Goal: Information Seeking & Learning: Learn about a topic

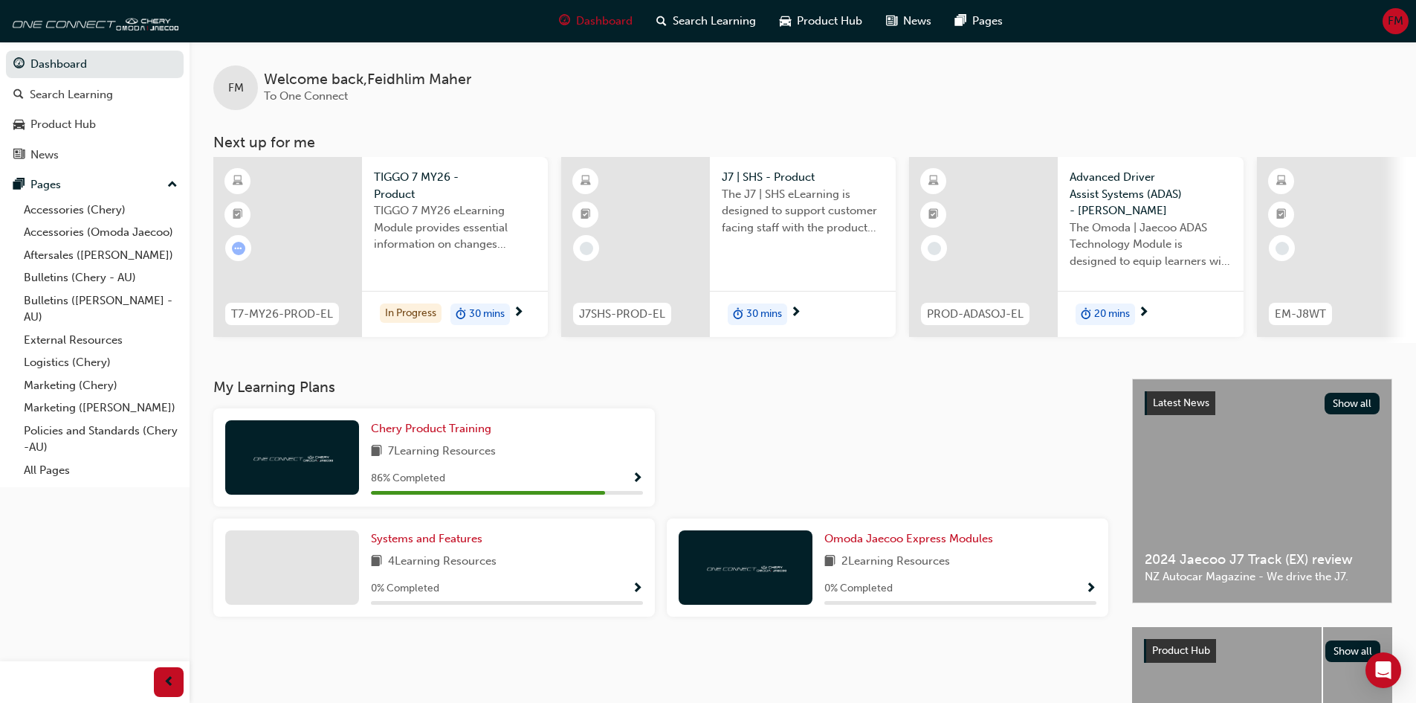
click at [520, 307] on span "next-icon" at bounding box center [518, 312] width 11 height 13
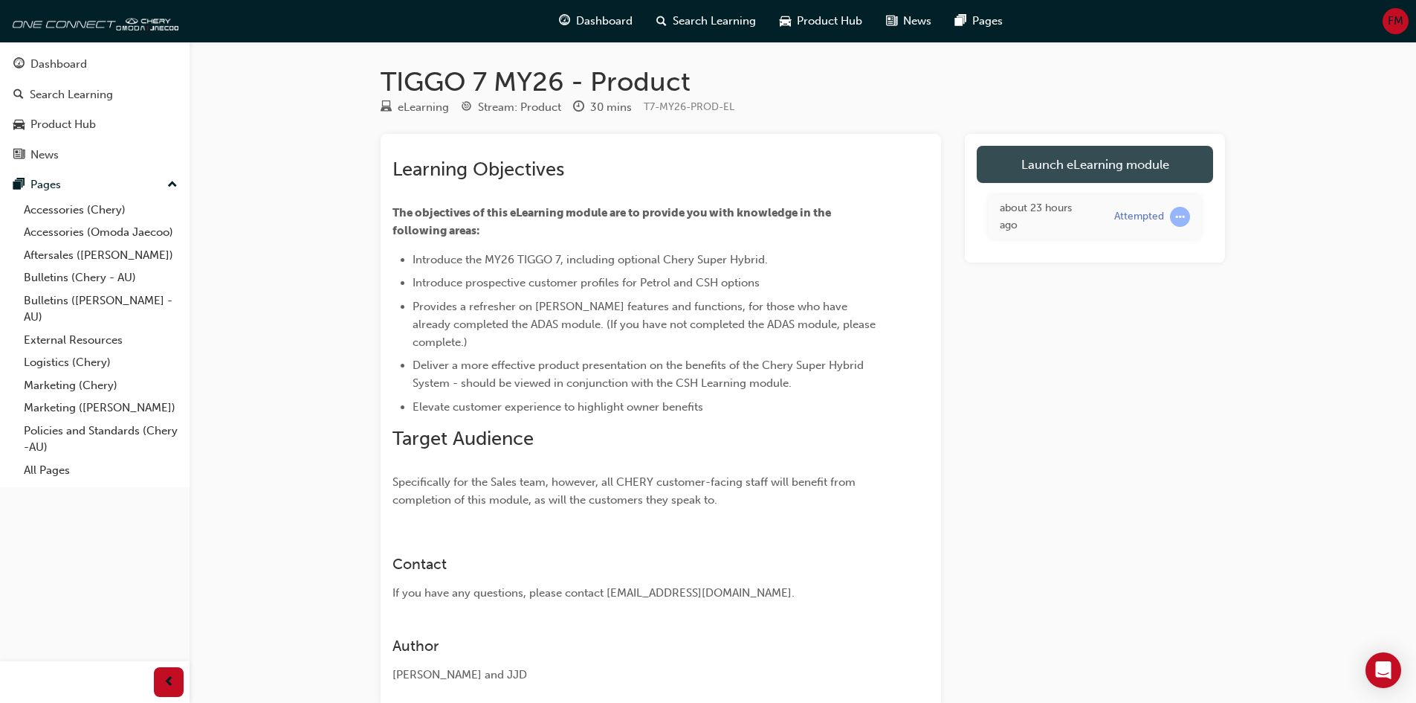
click at [1105, 158] on link "Launch eLearning module" at bounding box center [1095, 164] width 236 height 37
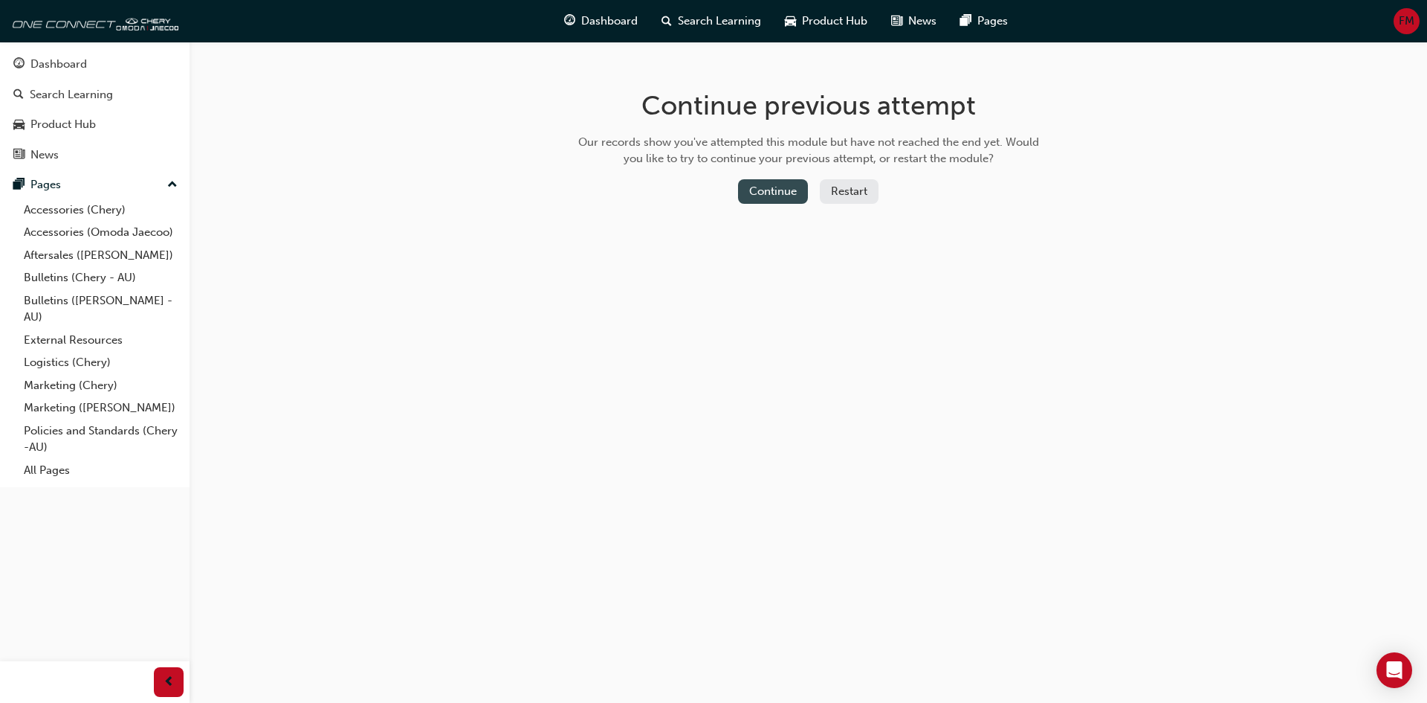
click at [778, 184] on button "Continue" at bounding box center [773, 191] width 70 height 25
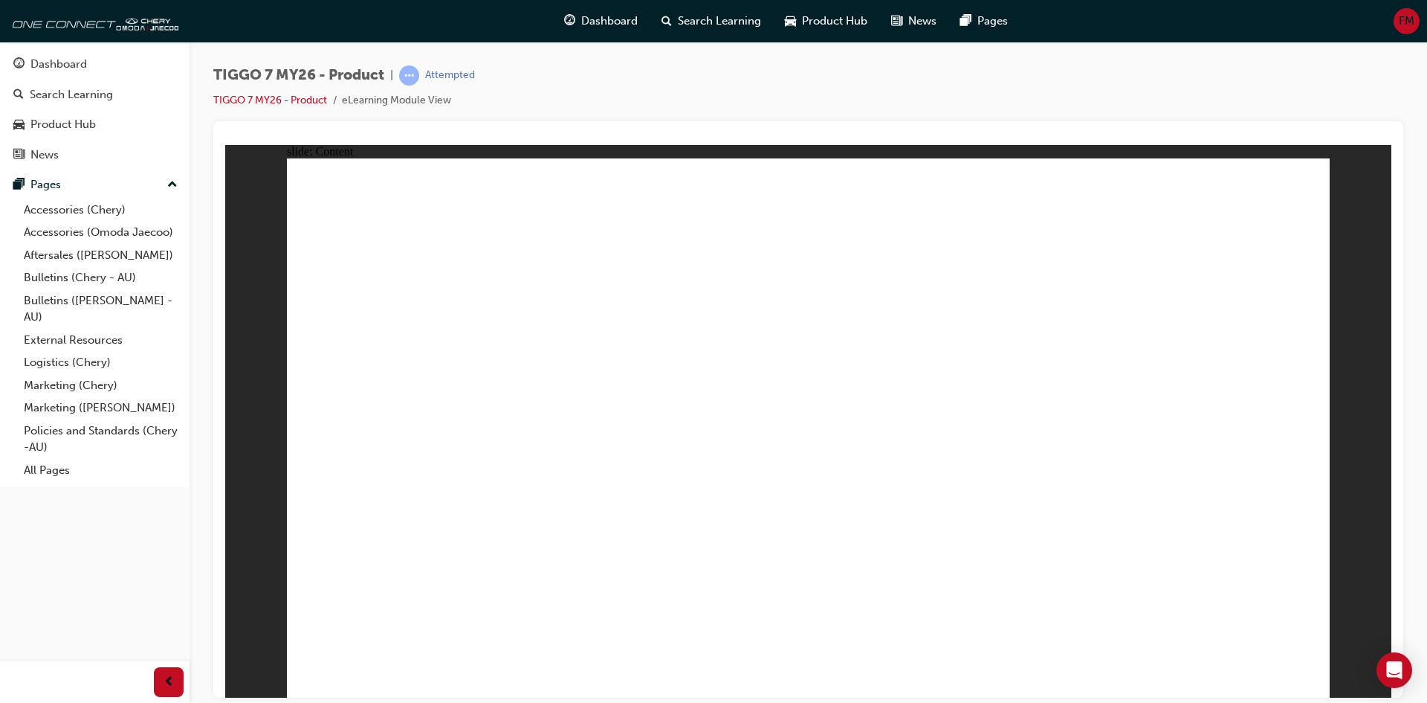
drag, startPoint x: 731, startPoint y: 230, endPoint x: 1169, endPoint y: 472, distance: 501.1
drag, startPoint x: 1001, startPoint y: 223, endPoint x: 407, endPoint y: 468, distance: 643.4
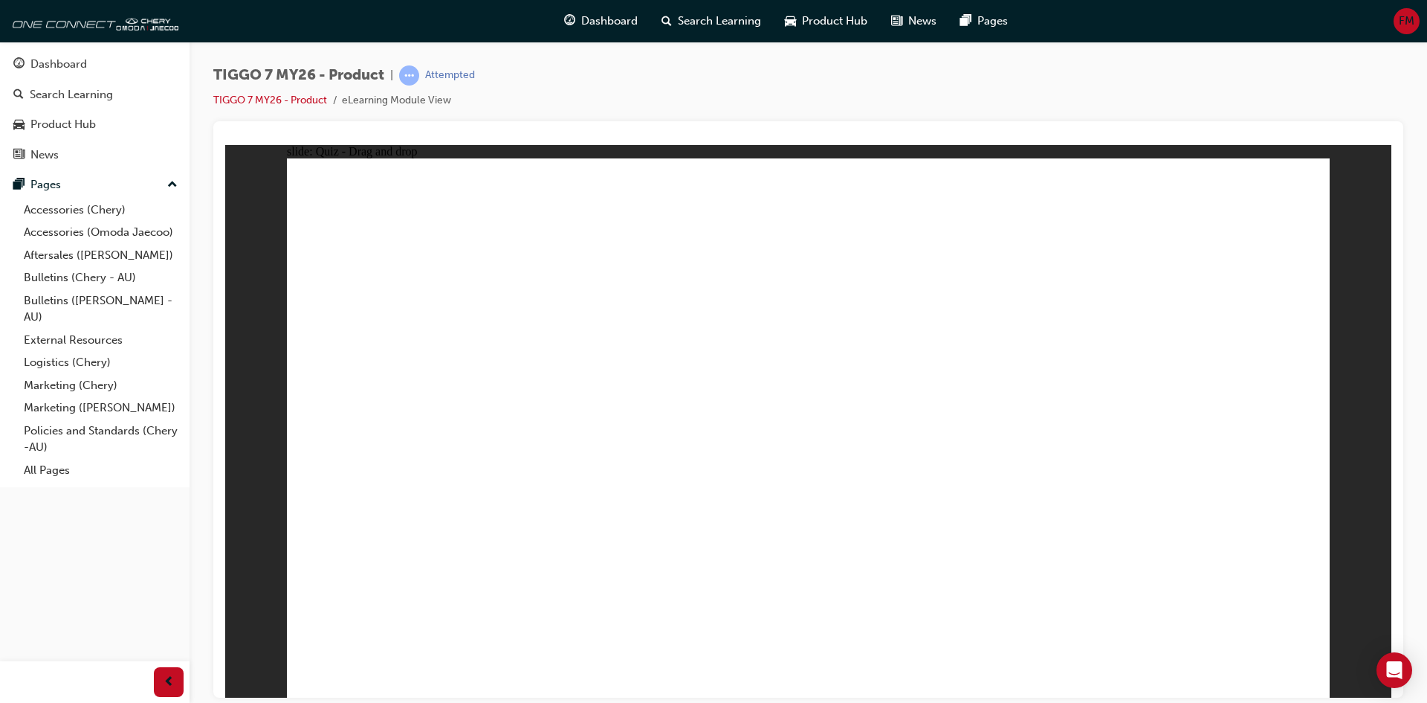
drag, startPoint x: 1116, startPoint y: 335, endPoint x: 1034, endPoint y: 474, distance: 160.7
drag, startPoint x: 1194, startPoint y: 230, endPoint x: 823, endPoint y: 451, distance: 431.7
drag, startPoint x: 863, startPoint y: 310, endPoint x: 607, endPoint y: 437, distance: 286.3
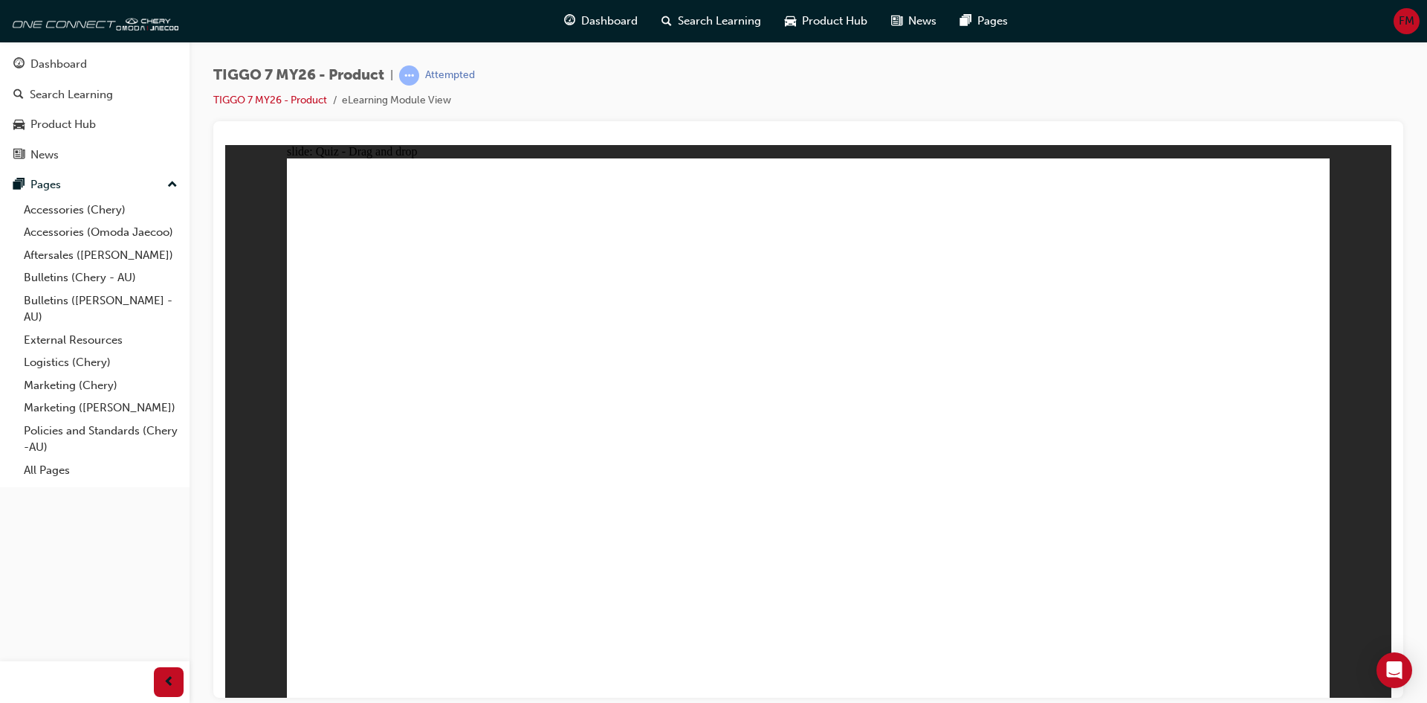
drag, startPoint x: 887, startPoint y: 279, endPoint x: 545, endPoint y: 495, distance: 404.7
drag, startPoint x: 1207, startPoint y: 275, endPoint x: 781, endPoint y: 518, distance: 490.5
drag, startPoint x: 969, startPoint y: 297, endPoint x: 465, endPoint y: 565, distance: 570.4
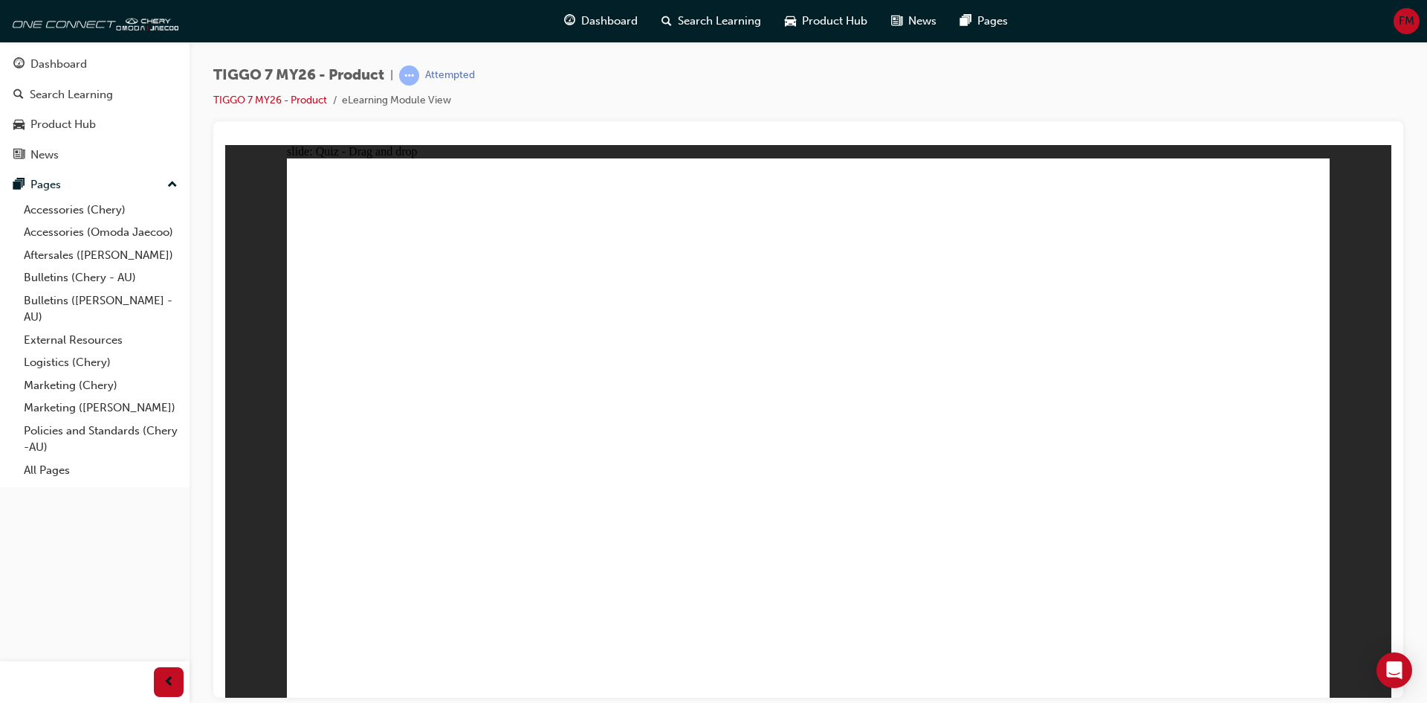
drag, startPoint x: 897, startPoint y: 265, endPoint x: 930, endPoint y: 489, distance: 226.9
drag, startPoint x: 807, startPoint y: 225, endPoint x: 909, endPoint y: 454, distance: 250.6
drag, startPoint x: 915, startPoint y: 219, endPoint x: 990, endPoint y: 508, distance: 297.9
drag, startPoint x: 1008, startPoint y: 313, endPoint x: 1024, endPoint y: 503, distance: 191.0
drag, startPoint x: 1137, startPoint y: 307, endPoint x: 567, endPoint y: 511, distance: 604.8
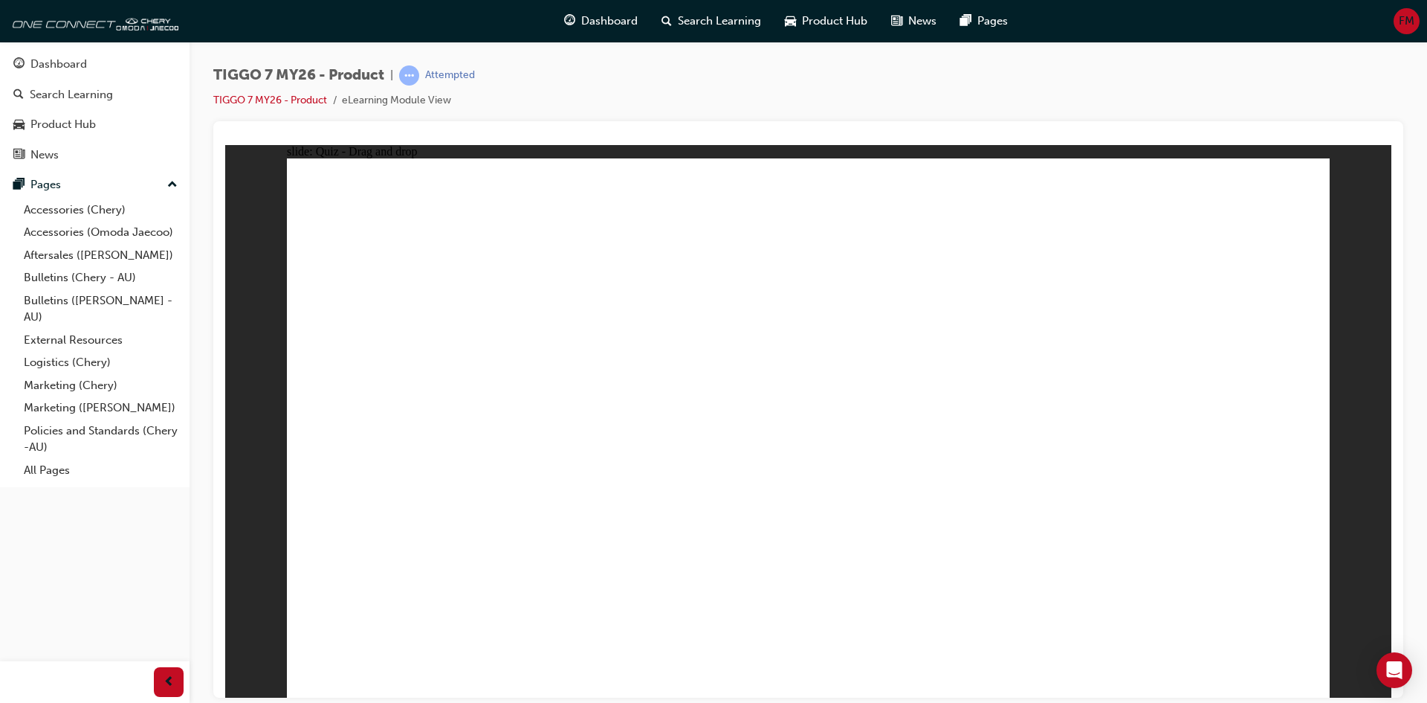
drag, startPoint x: 1010, startPoint y: 227, endPoint x: 674, endPoint y: 475, distance: 417.2
drag, startPoint x: 1149, startPoint y: 215, endPoint x: 723, endPoint y: 508, distance: 517.0
drag, startPoint x: 1156, startPoint y: 263, endPoint x: 806, endPoint y: 415, distance: 381.6
drag, startPoint x: 1209, startPoint y: 216, endPoint x: 659, endPoint y: 520, distance: 627.9
drag, startPoint x: 1234, startPoint y: 265, endPoint x: 966, endPoint y: 520, distance: 370.7
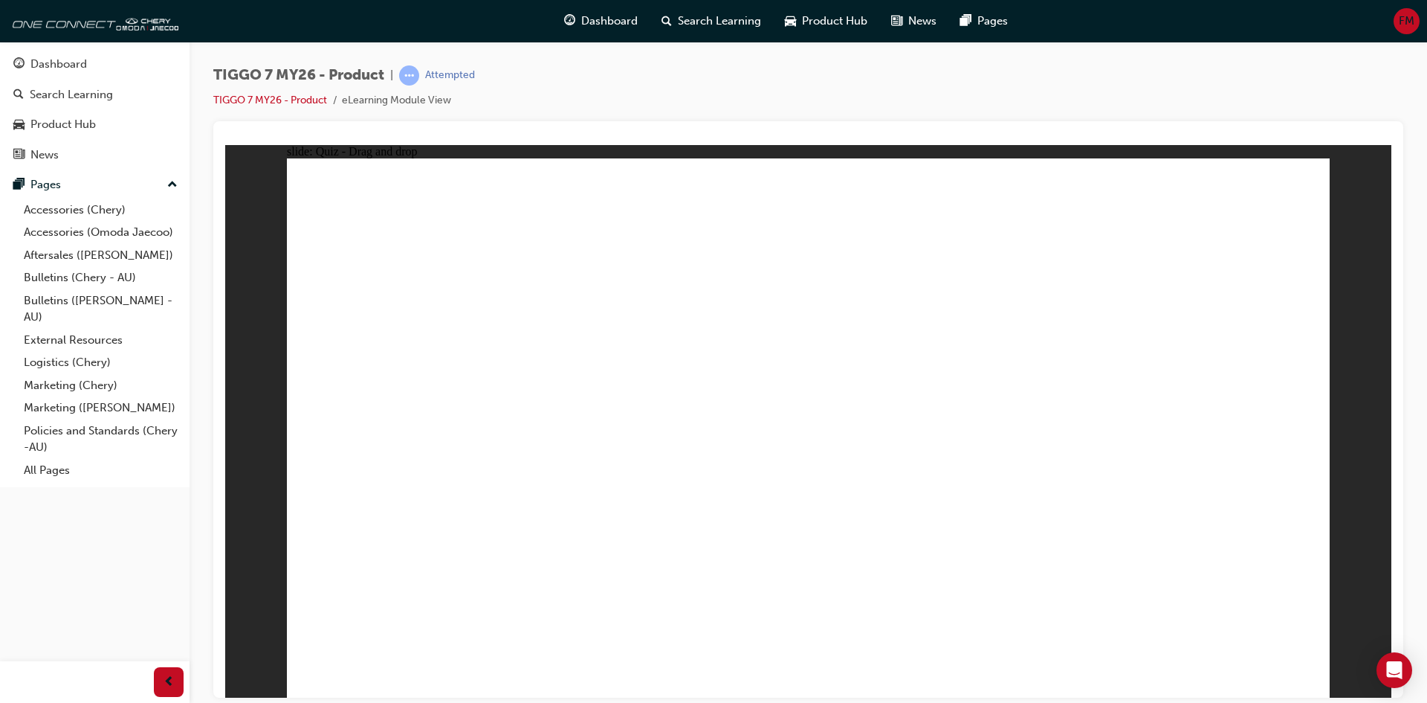
drag, startPoint x: 903, startPoint y: 316, endPoint x: 923, endPoint y: 513, distance: 198.0
drag, startPoint x: 782, startPoint y: 262, endPoint x: 618, endPoint y: 514, distance: 300.9
drag, startPoint x: 576, startPoint y: 501, endPoint x: 961, endPoint y: 523, distance: 385.7
drag, startPoint x: 903, startPoint y: 495, endPoint x: 735, endPoint y: 472, distance: 170.3
drag, startPoint x: 1013, startPoint y: 261, endPoint x: 679, endPoint y: 504, distance: 412.9
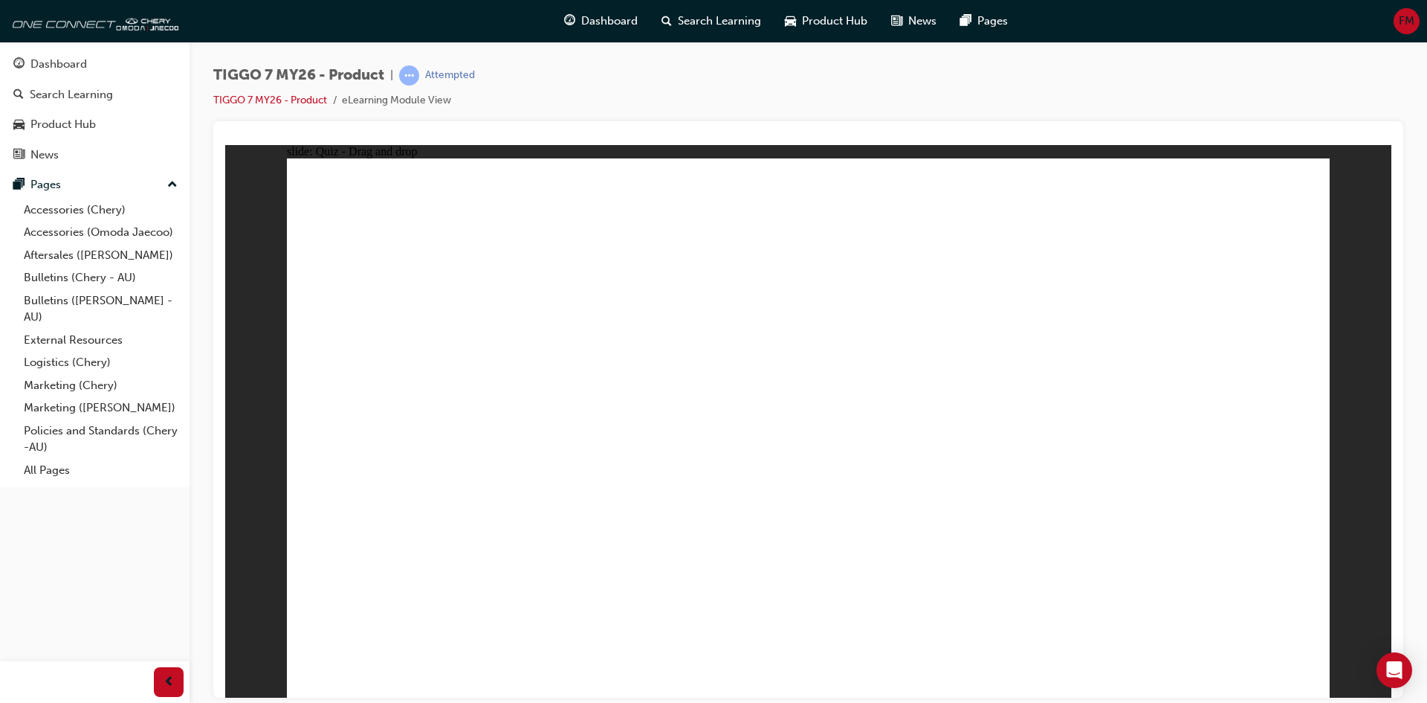
drag, startPoint x: 846, startPoint y: 256, endPoint x: 616, endPoint y: 457, distance: 305.1
drag, startPoint x: 1001, startPoint y: 248, endPoint x: 526, endPoint y: 448, distance: 515.1
drag, startPoint x: 1187, startPoint y: 299, endPoint x: 1021, endPoint y: 419, distance: 204.9
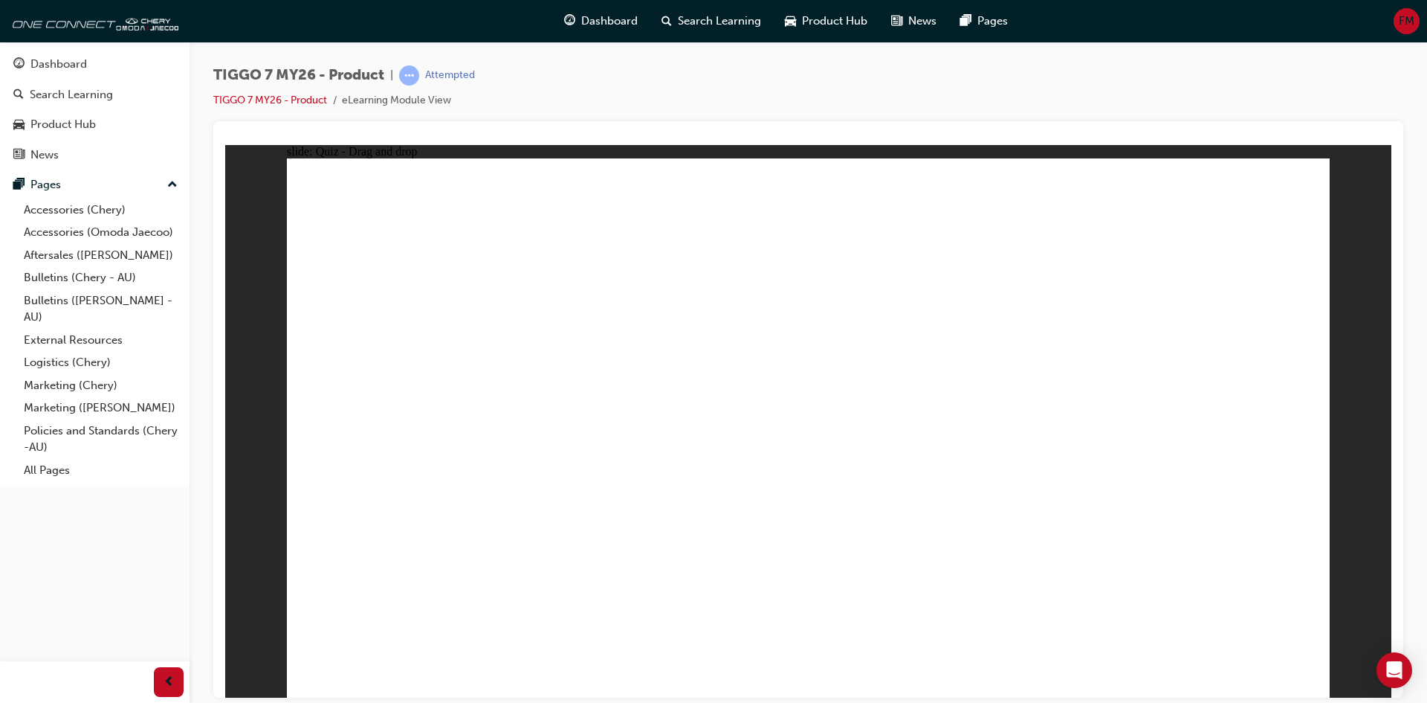
radio input "true"
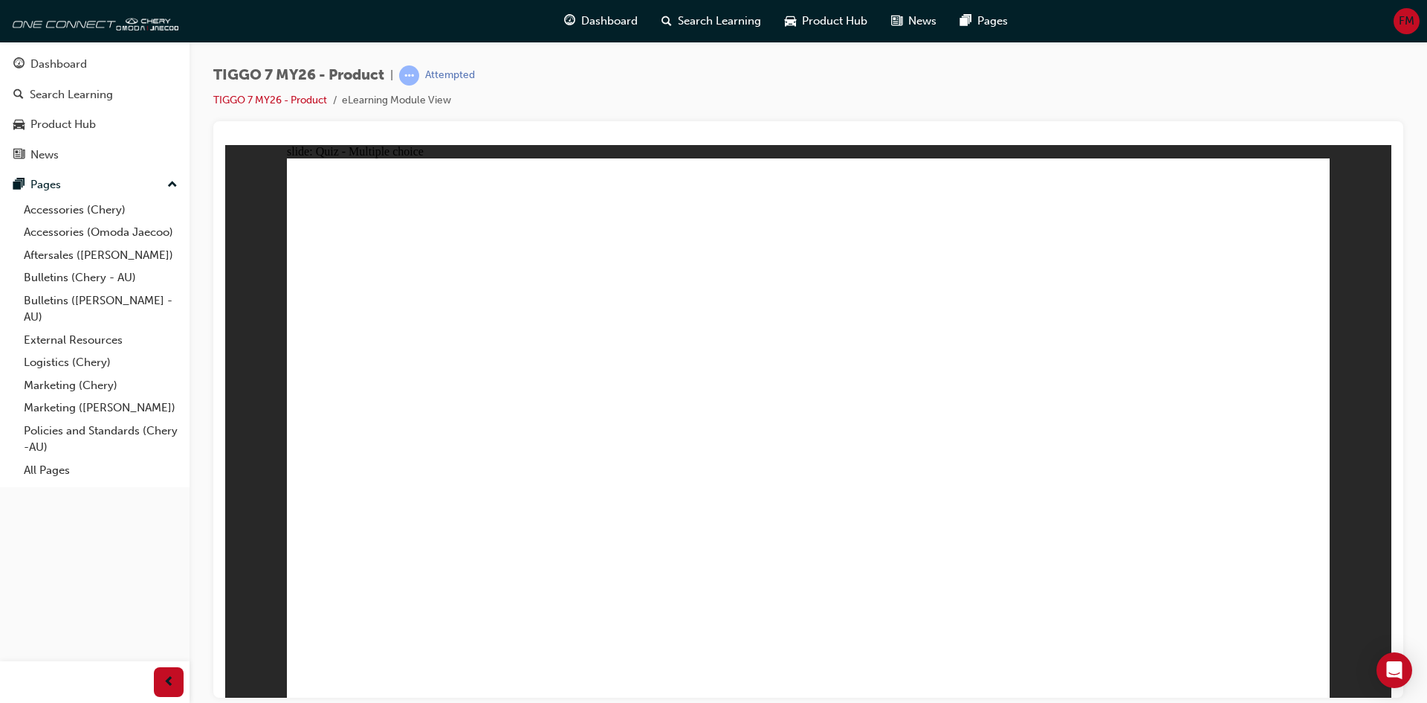
drag, startPoint x: 824, startPoint y: 264, endPoint x: 940, endPoint y: 559, distance: 316.8
drag, startPoint x: 954, startPoint y: 436, endPoint x: 955, endPoint y: 546, distance: 109.3
drag, startPoint x: 970, startPoint y: 291, endPoint x: 951, endPoint y: 507, distance: 217.2
drag, startPoint x: 842, startPoint y: 259, endPoint x: 934, endPoint y: 555, distance: 309.9
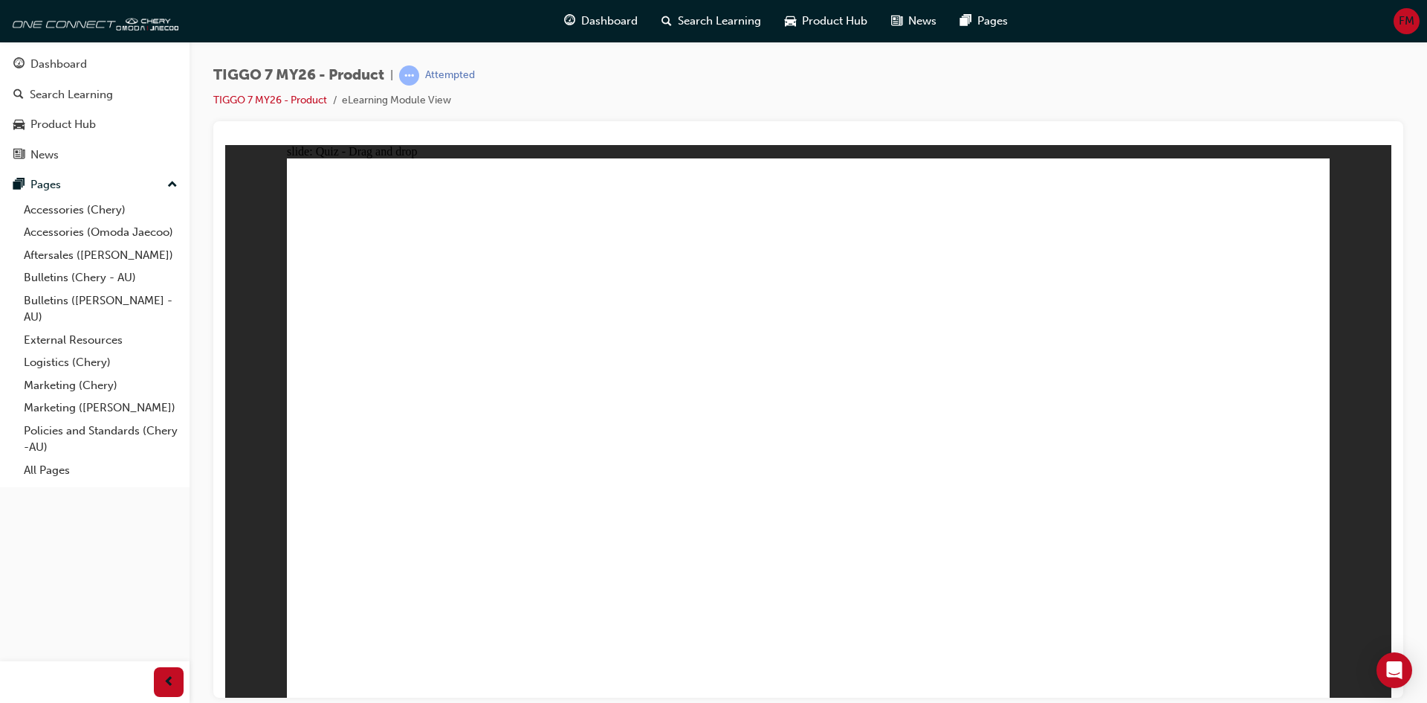
drag, startPoint x: 1047, startPoint y: 277, endPoint x: 998, endPoint y: 441, distance: 171.5
drag, startPoint x: 1060, startPoint y: 208, endPoint x: 1058, endPoint y: 429, distance: 220.8
drag, startPoint x: 1202, startPoint y: 222, endPoint x: 1031, endPoint y: 450, distance: 285.2
drag, startPoint x: 1161, startPoint y: 254, endPoint x: 1029, endPoint y: 482, distance: 264.1
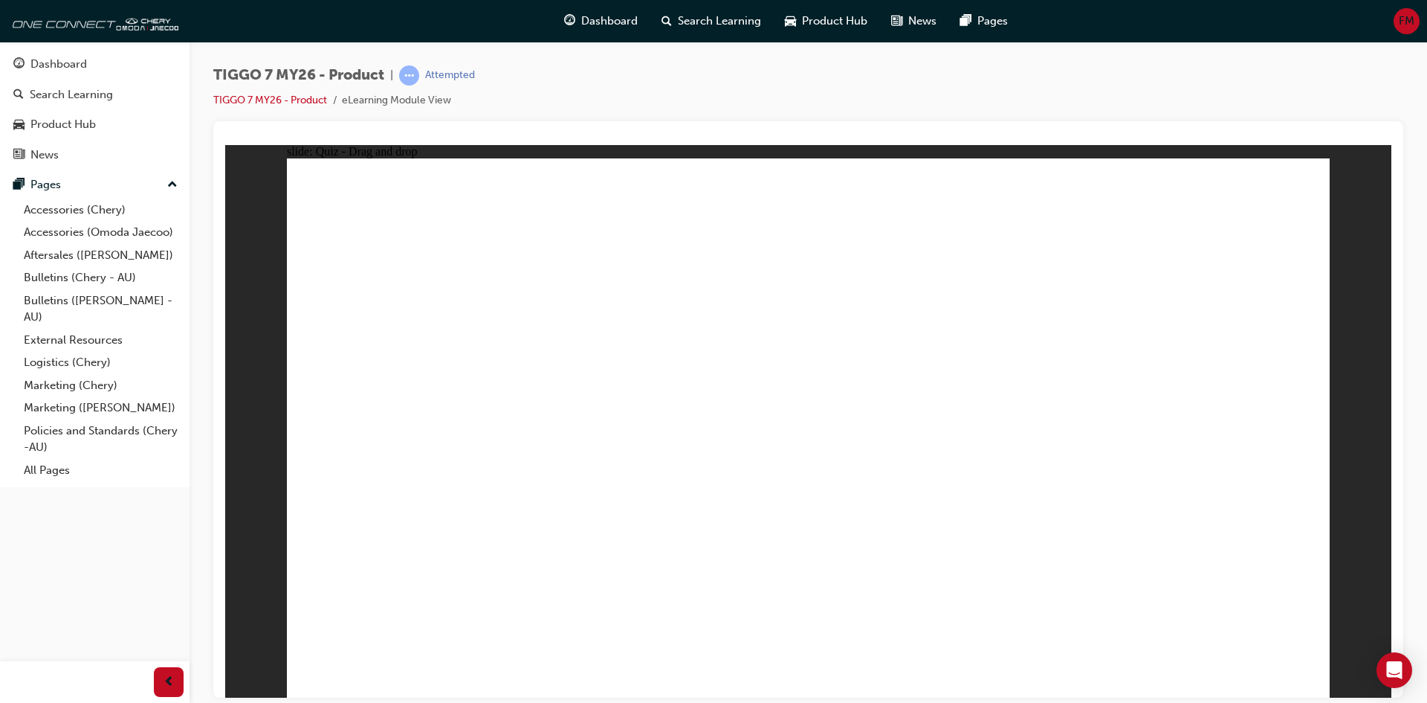
radio input "true"
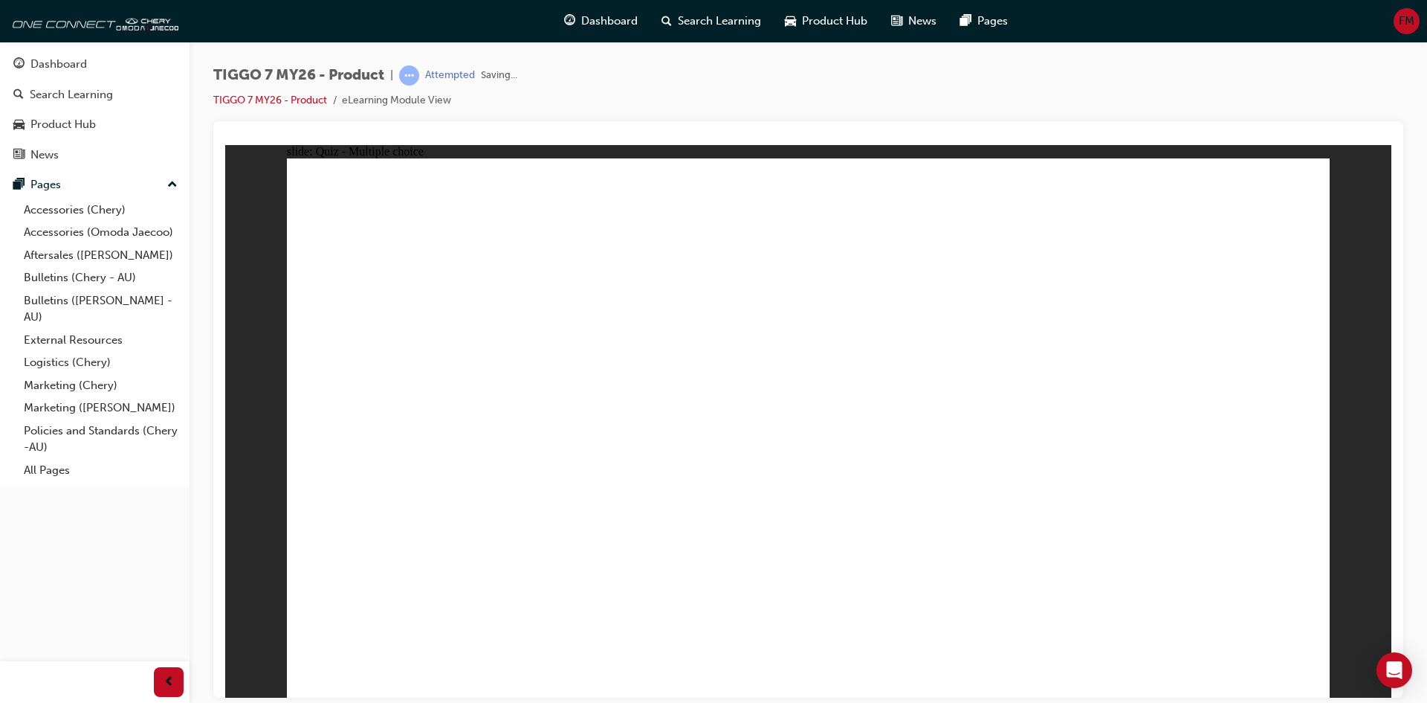
drag, startPoint x: 828, startPoint y: 511, endPoint x: 815, endPoint y: 528, distance: 21.7
drag, startPoint x: 1120, startPoint y: 352, endPoint x: 1231, endPoint y: 459, distance: 154.0
drag, startPoint x: 1138, startPoint y: 227, endPoint x: 423, endPoint y: 472, distance: 755.9
drag, startPoint x: 841, startPoint y: 332, endPoint x: 911, endPoint y: 235, distance: 119.7
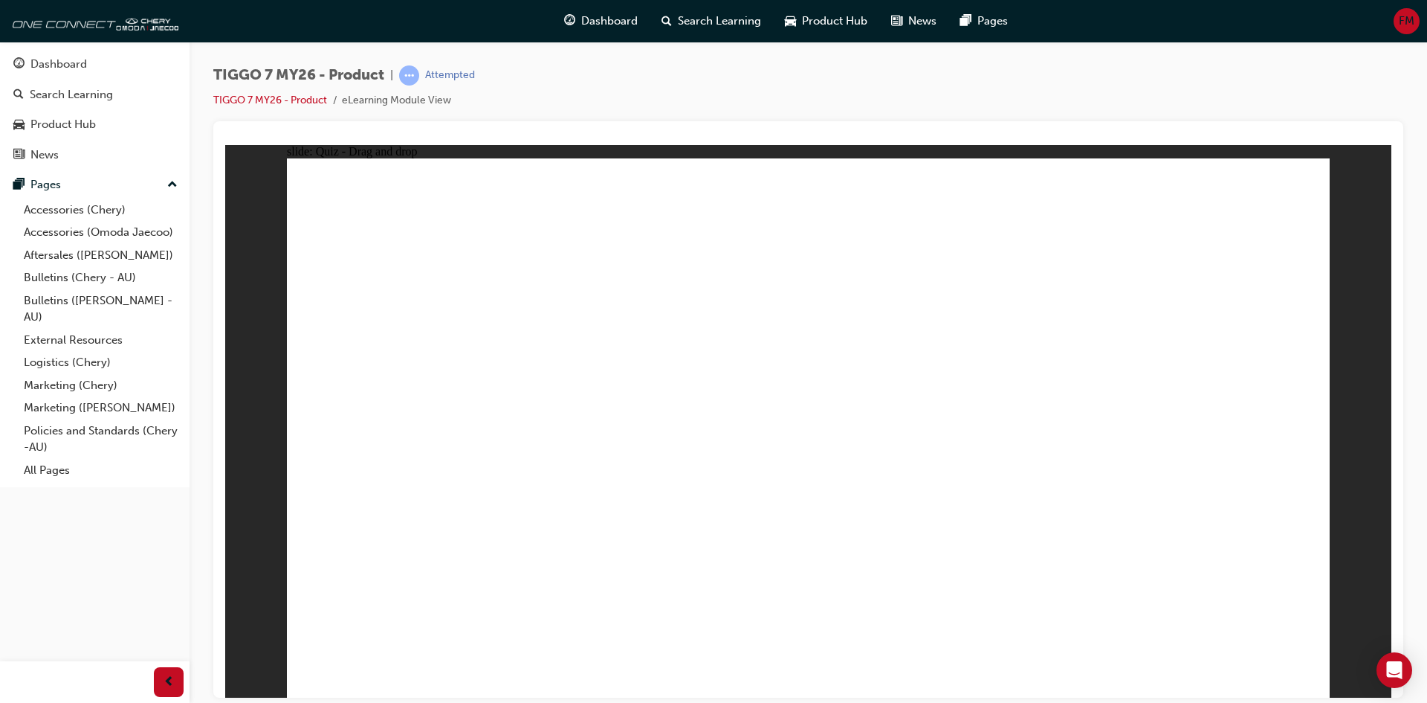
drag, startPoint x: 967, startPoint y: 203, endPoint x: 653, endPoint y: 434, distance: 389.7
drag, startPoint x: 840, startPoint y: 310, endPoint x: 777, endPoint y: 474, distance: 176.0
drag, startPoint x: 827, startPoint y: 252, endPoint x: 994, endPoint y: 449, distance: 258.0
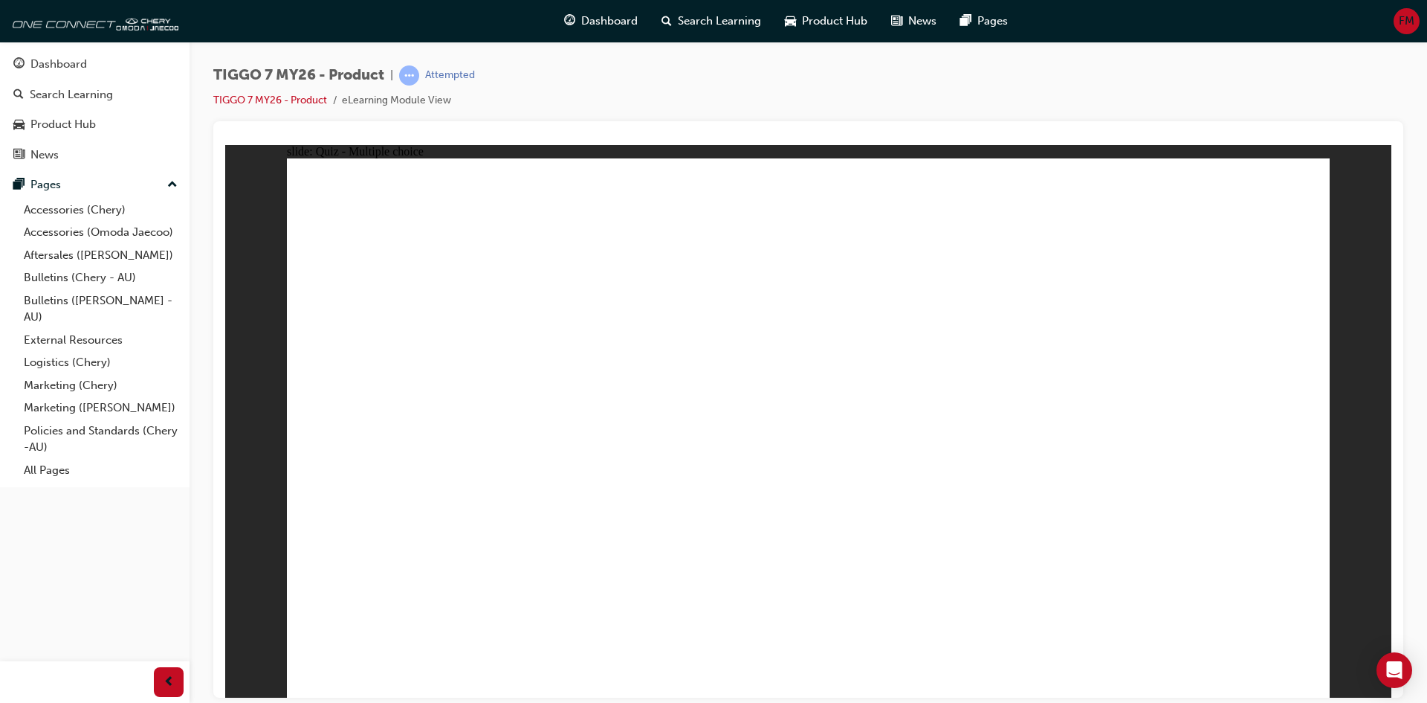
radio input "true"
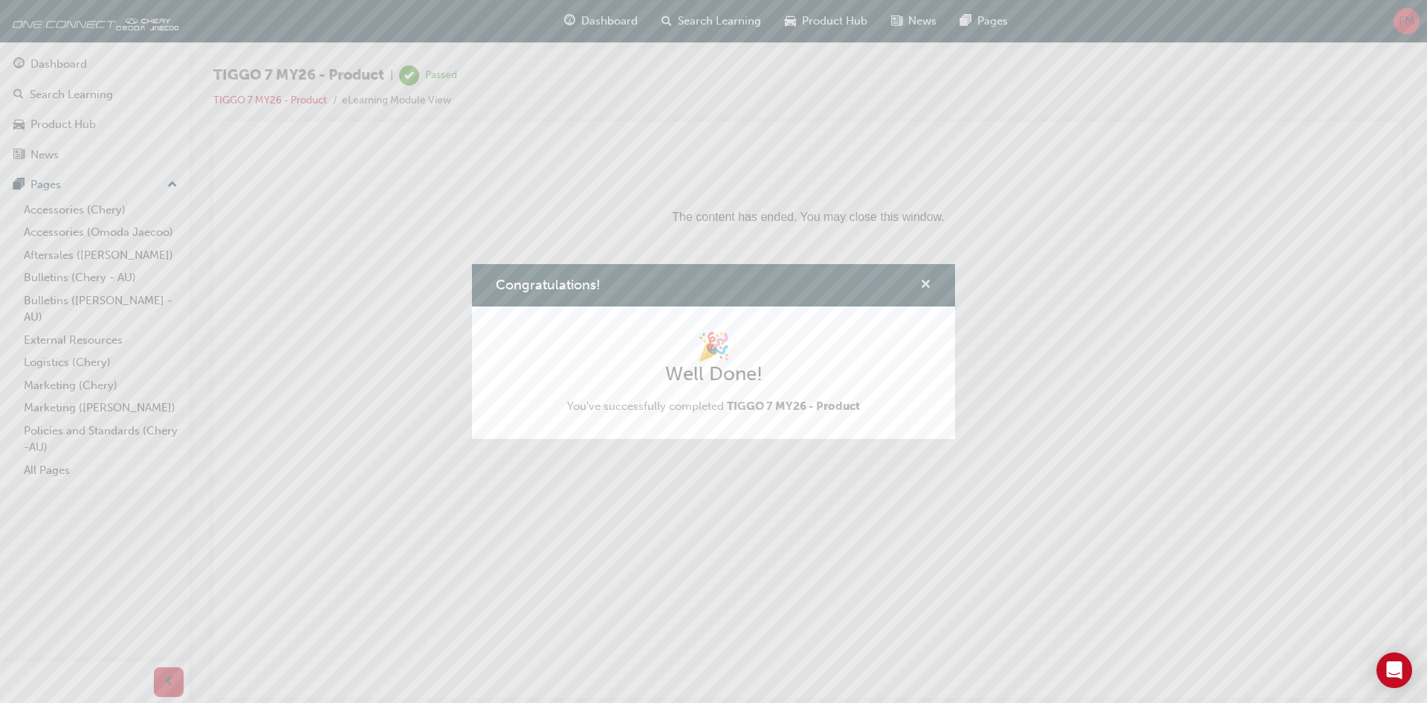
click at [924, 287] on span "cross-icon" at bounding box center [925, 285] width 11 height 13
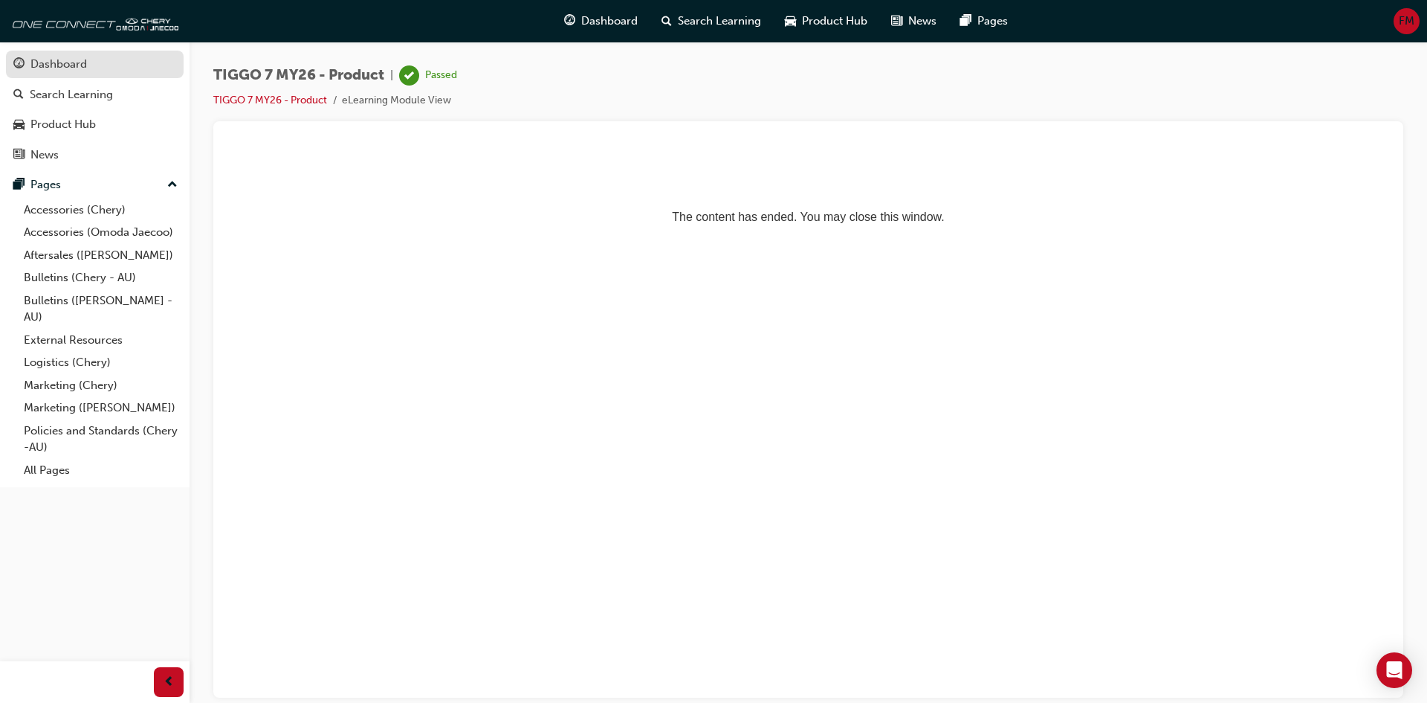
click at [125, 75] on link "Dashboard" at bounding box center [95, 65] width 178 height 28
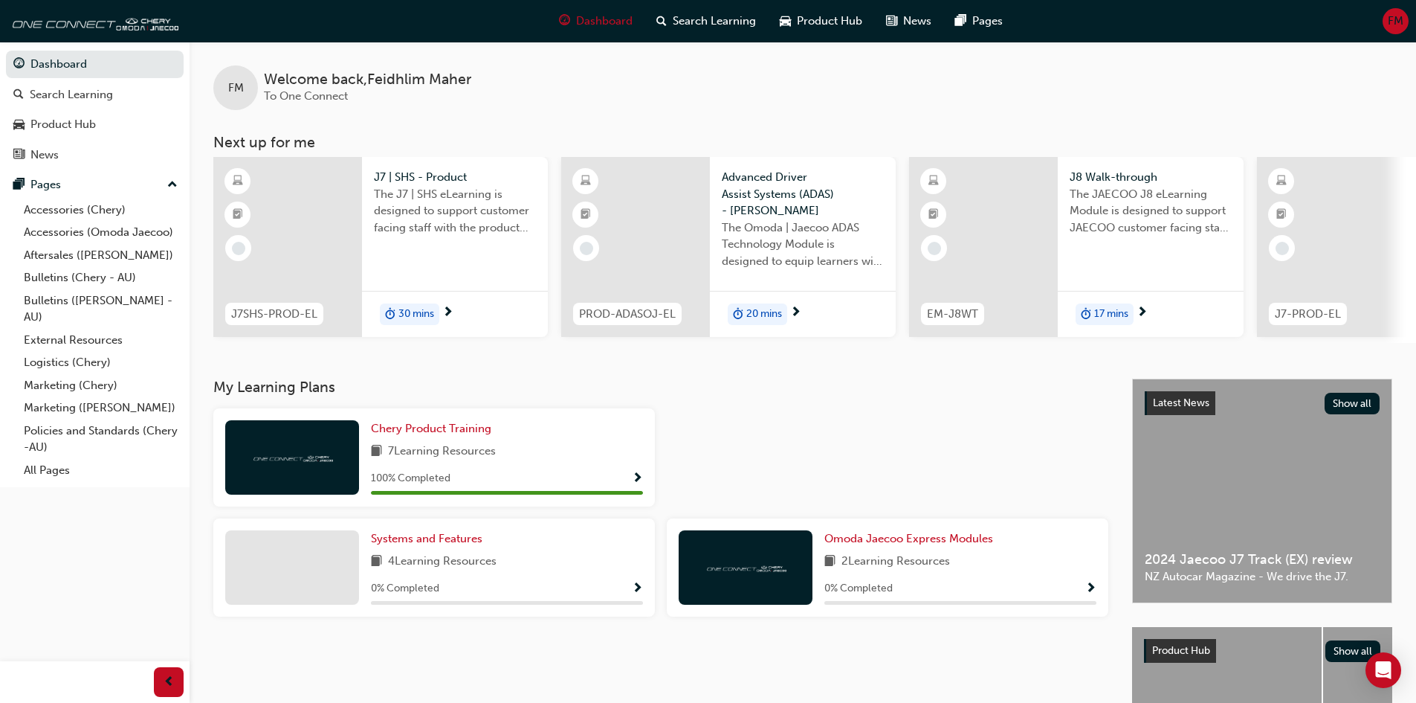
click at [639, 595] on span "Show Progress" at bounding box center [637, 588] width 11 height 13
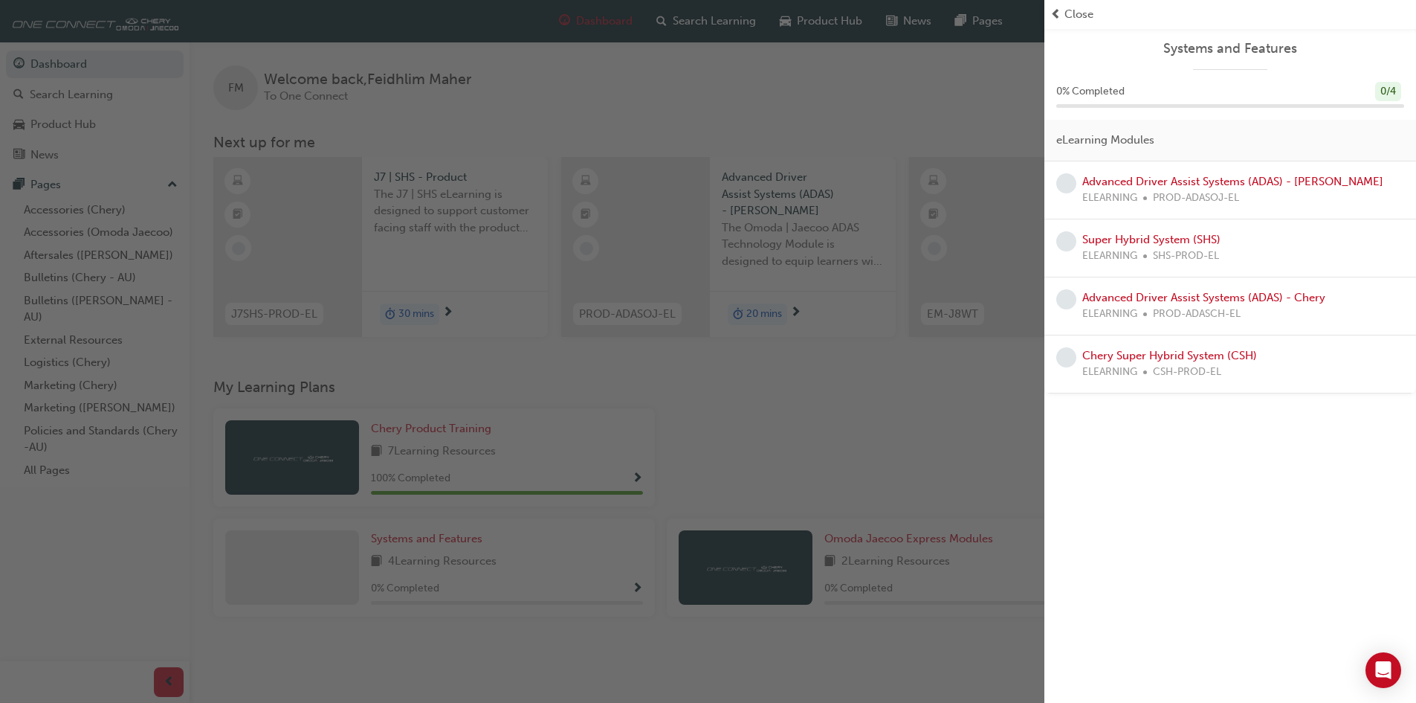
click at [897, 488] on div "button" at bounding box center [522, 351] width 1045 height 703
